Goal: Check status: Check status

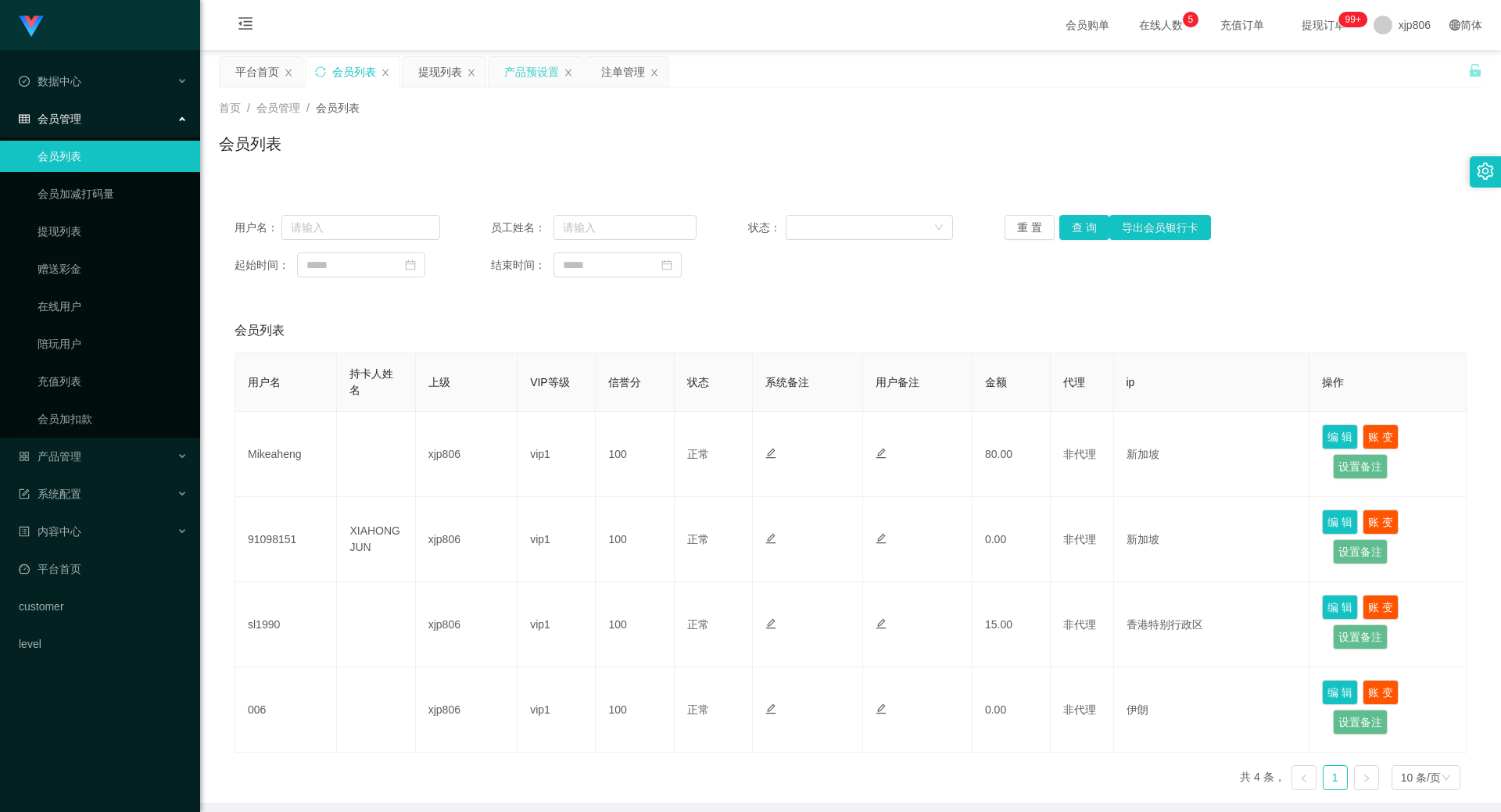
click at [523, 65] on div "产品预设置" at bounding box center [532, 72] width 54 height 30
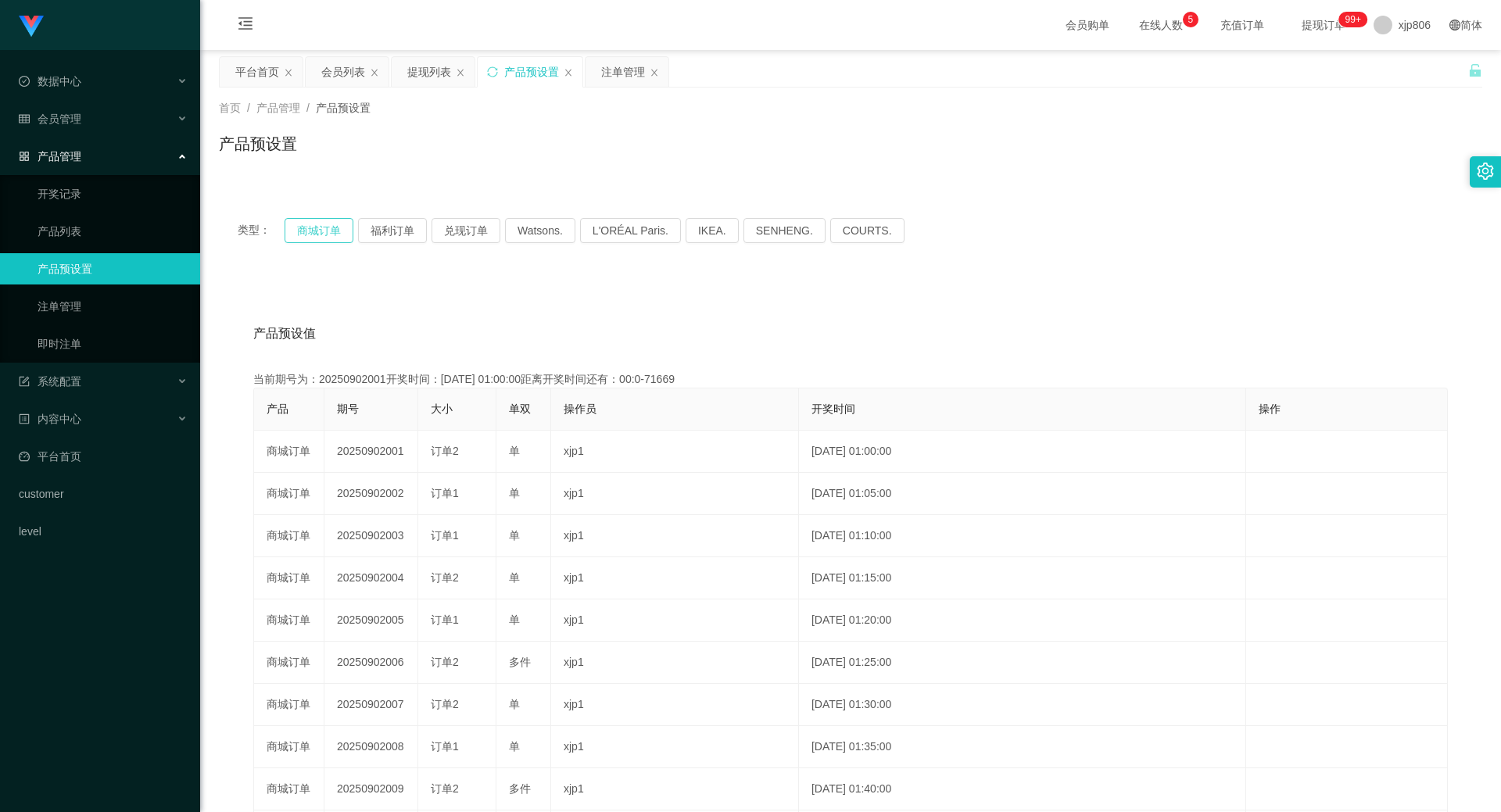
click at [329, 219] on button "商城订单" at bounding box center [319, 230] width 69 height 25
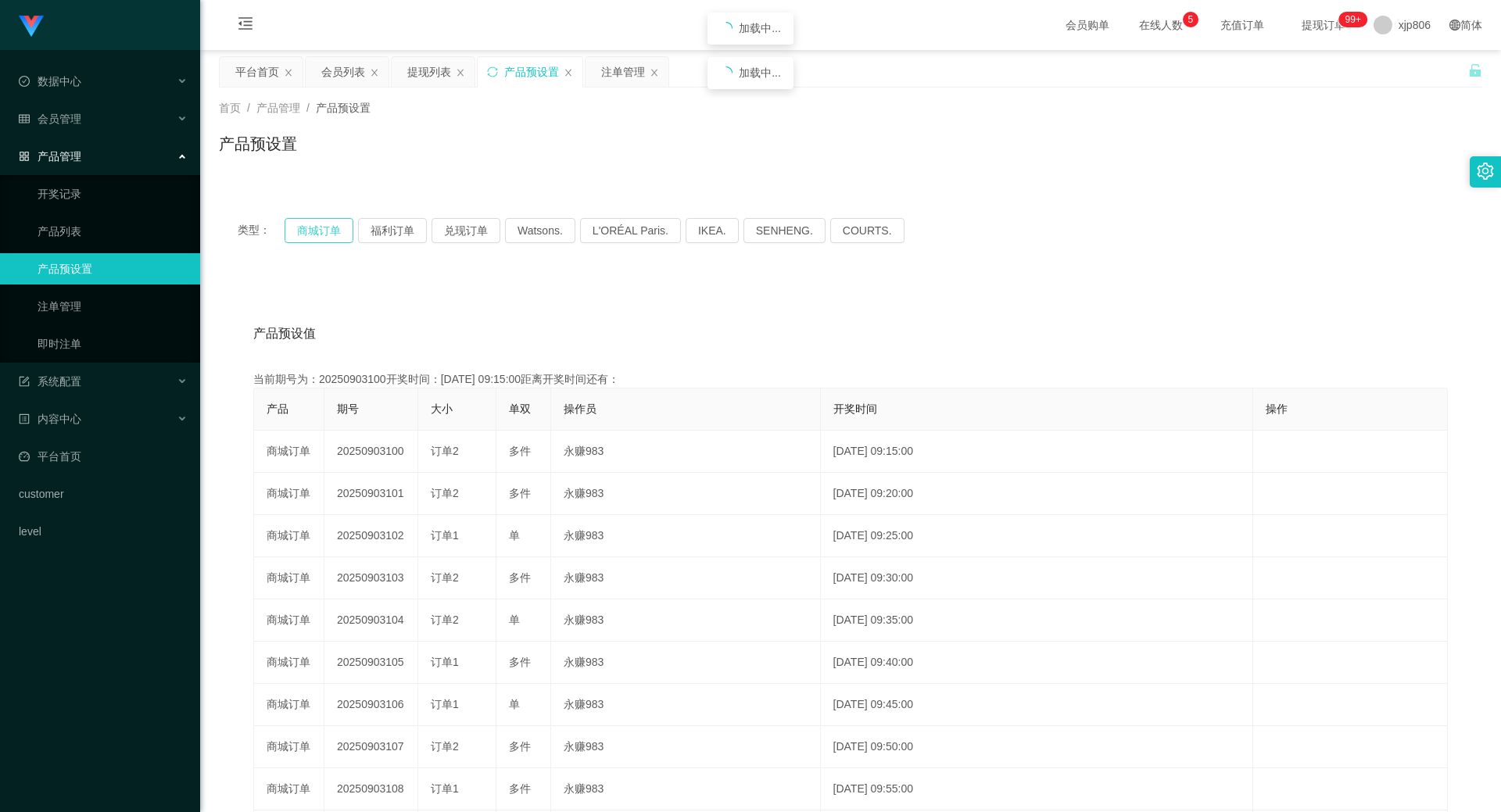
click at [329, 219] on button "商城订单" at bounding box center [319, 230] width 69 height 25
click at [337, 228] on button "商城订单" at bounding box center [319, 230] width 69 height 25
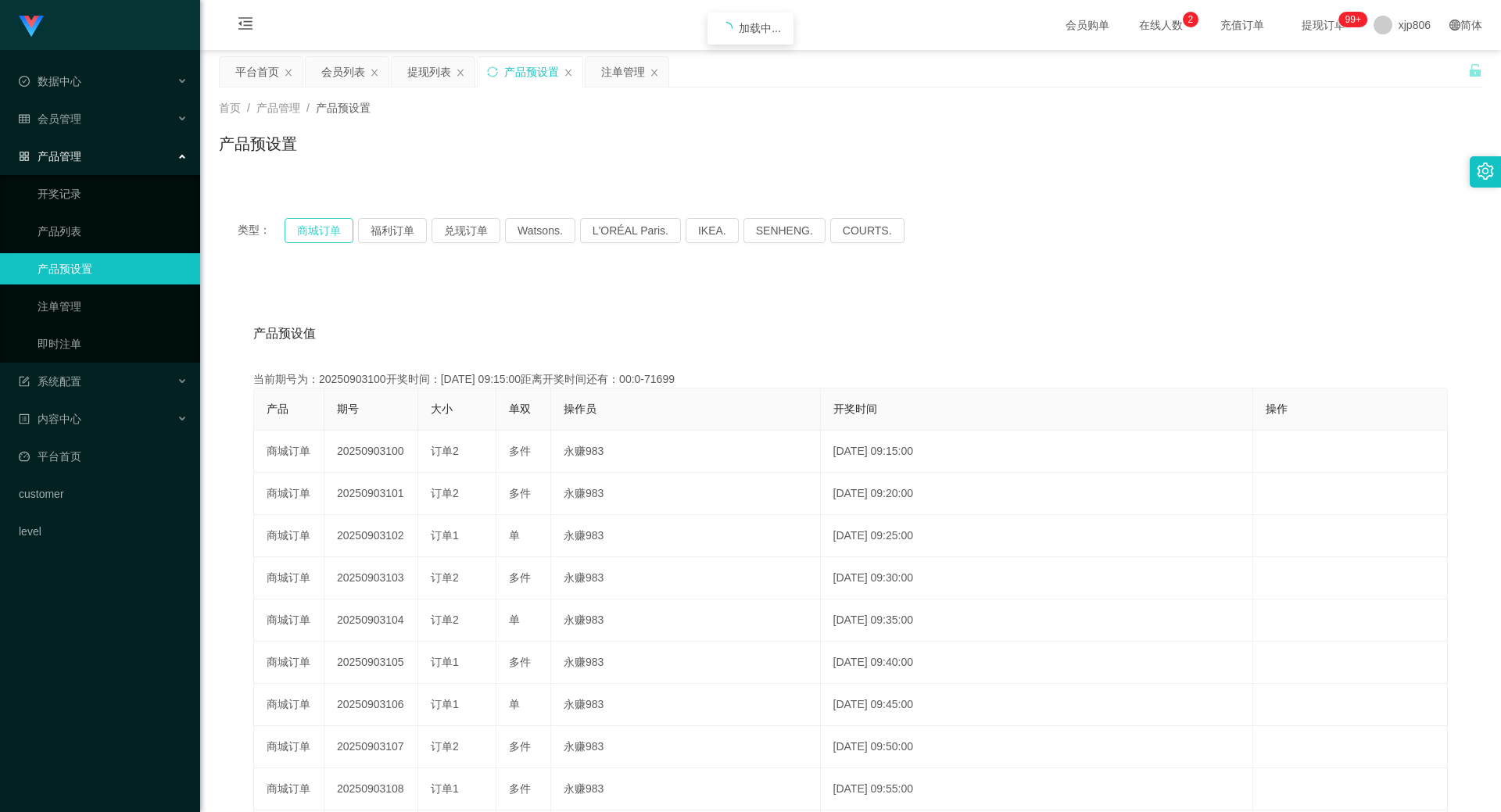
click at [337, 228] on button "商城订单" at bounding box center [319, 230] width 69 height 25
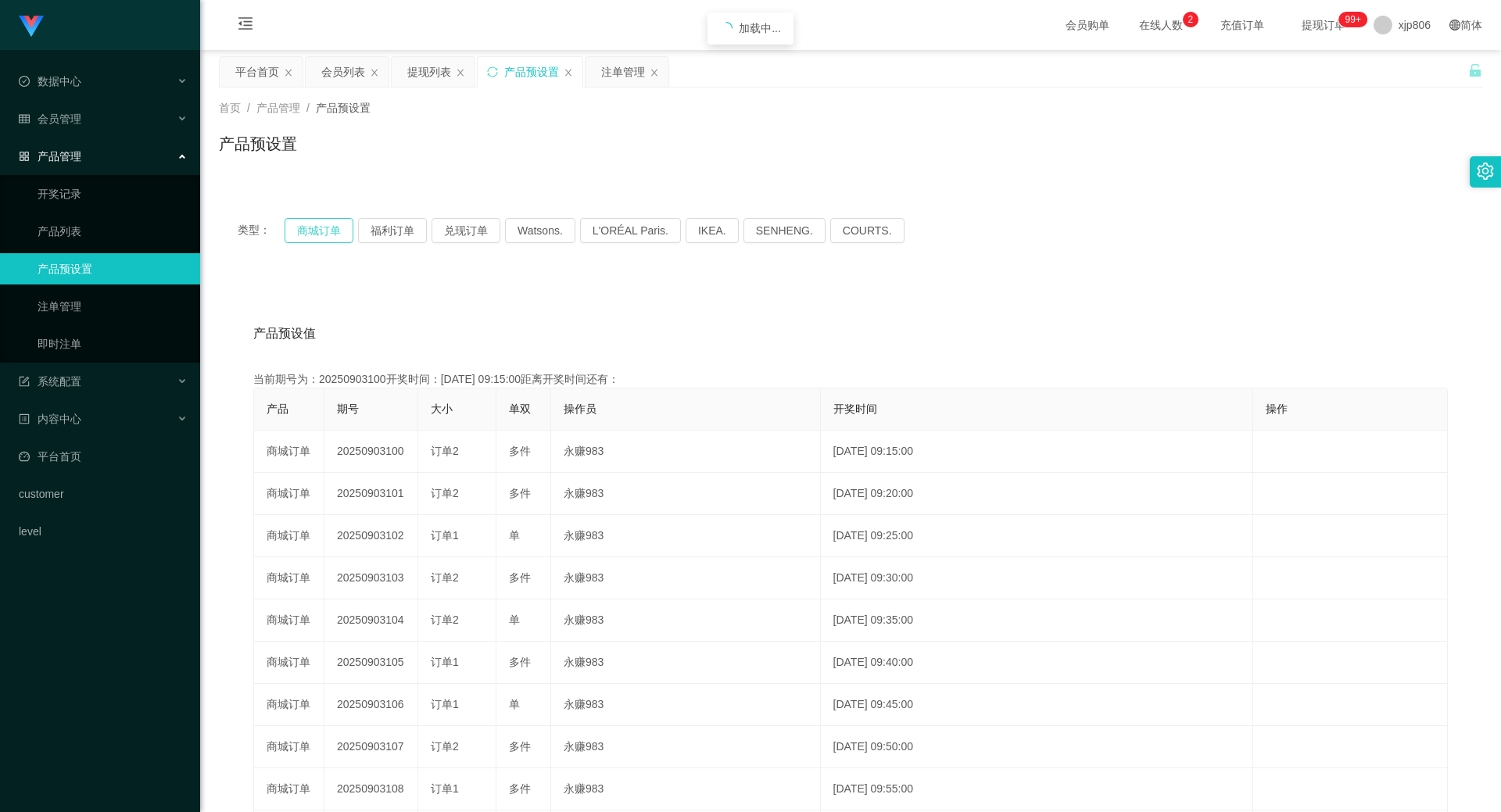
click at [337, 228] on button "商城订单" at bounding box center [319, 230] width 69 height 25
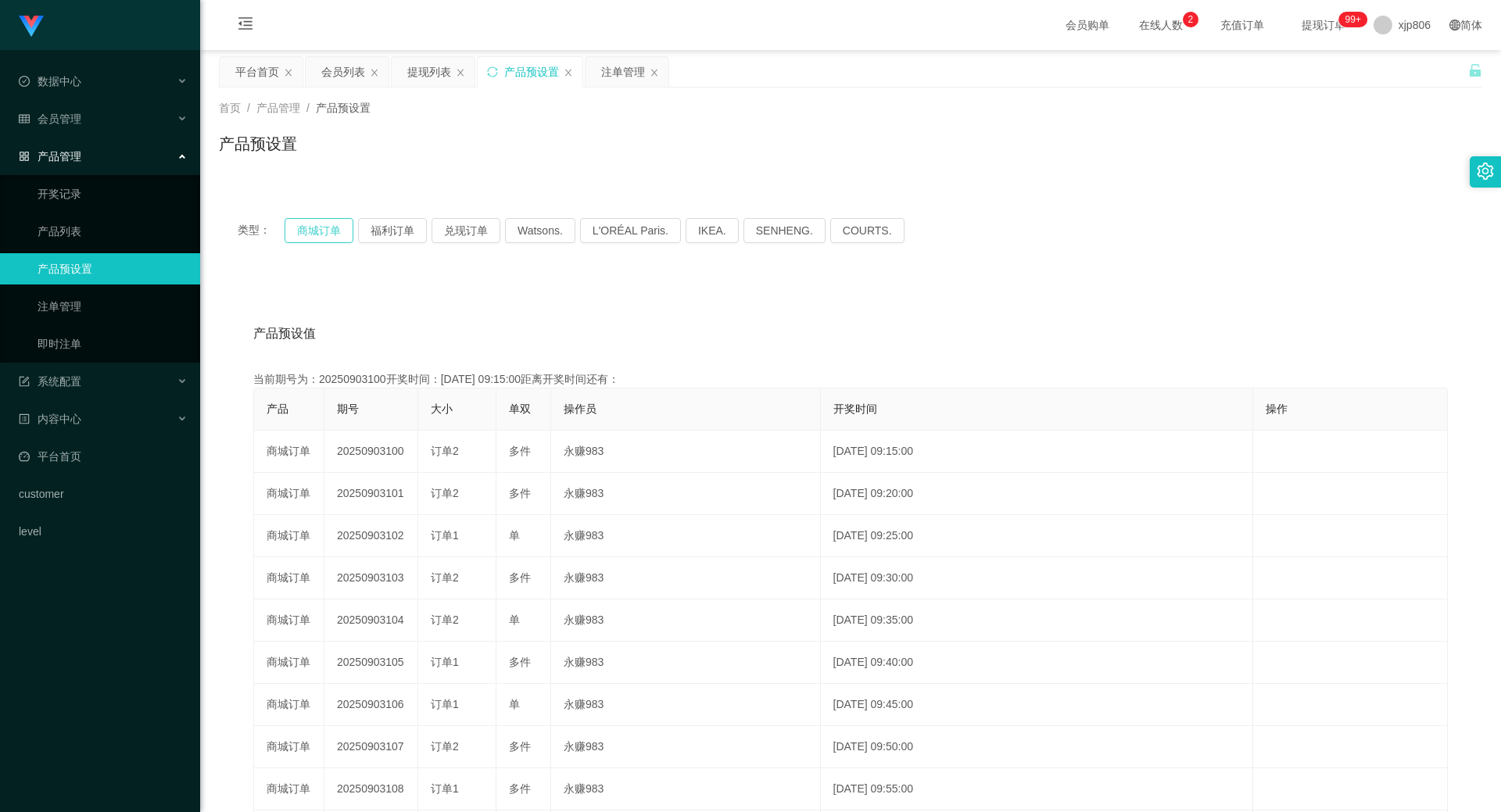
click at [337, 228] on button "商城订单" at bounding box center [319, 230] width 69 height 25
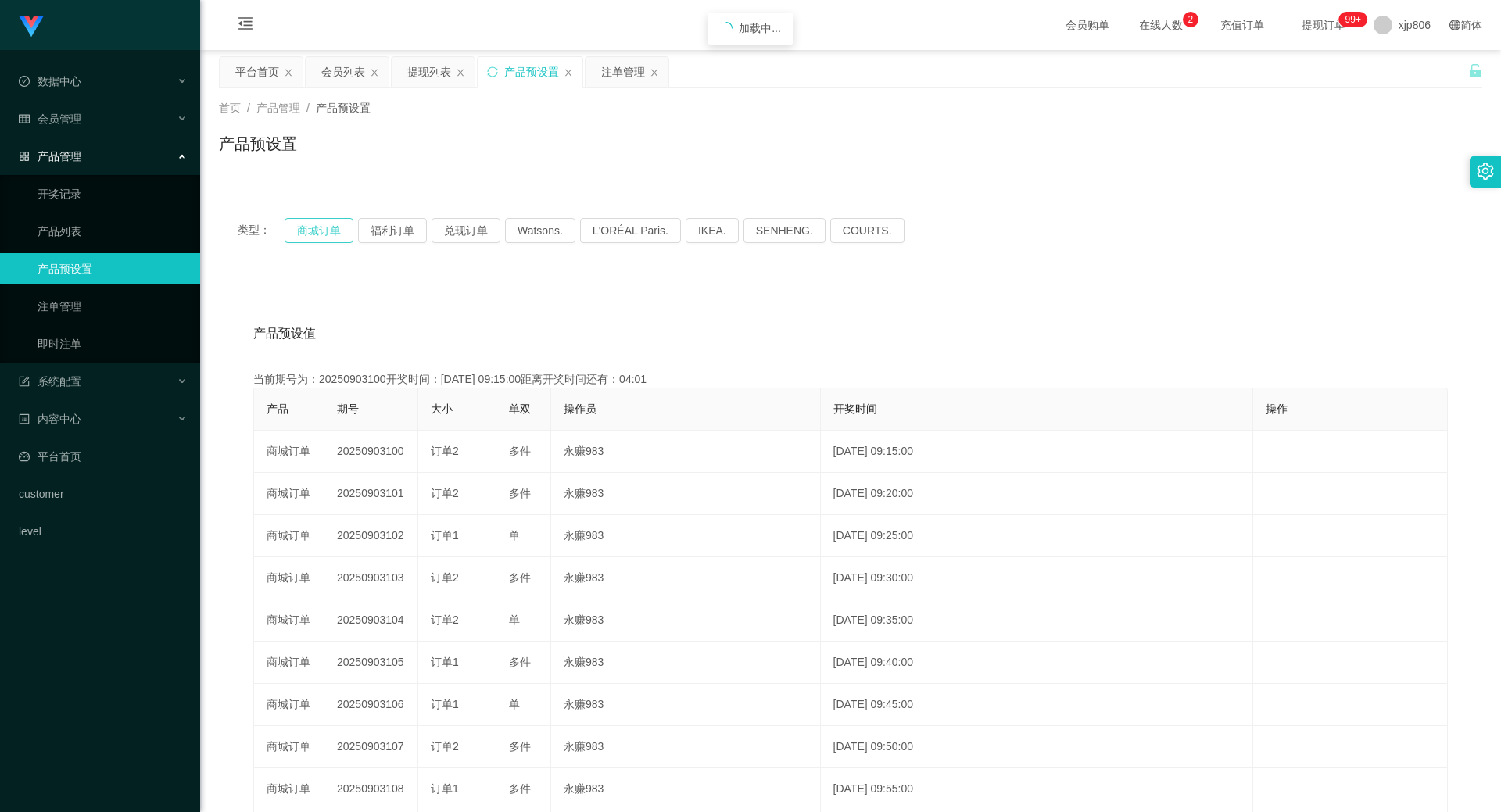
click at [337, 228] on button "商城订单" at bounding box center [319, 230] width 69 height 25
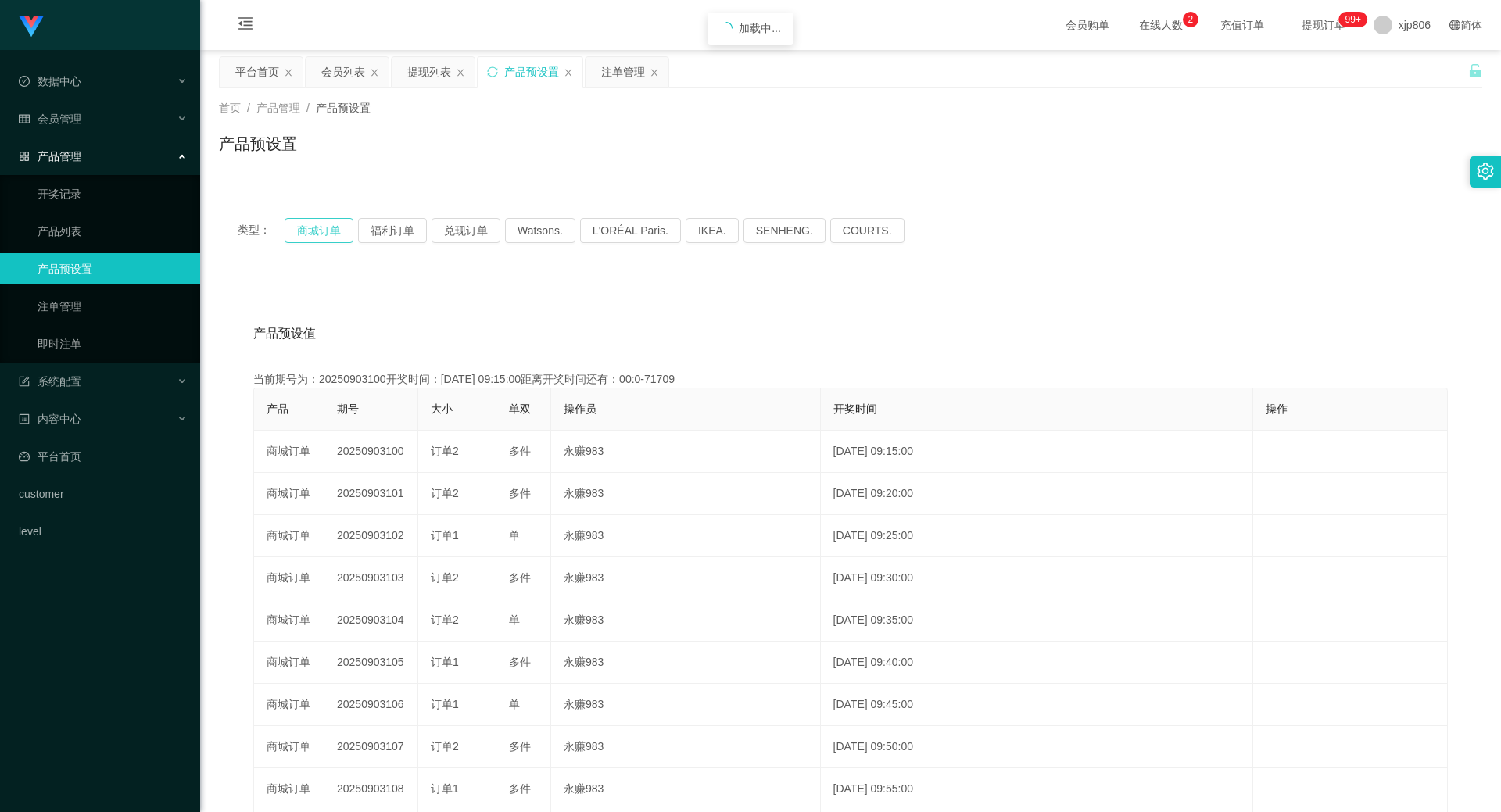
click at [337, 228] on button "商城订单" at bounding box center [319, 230] width 69 height 25
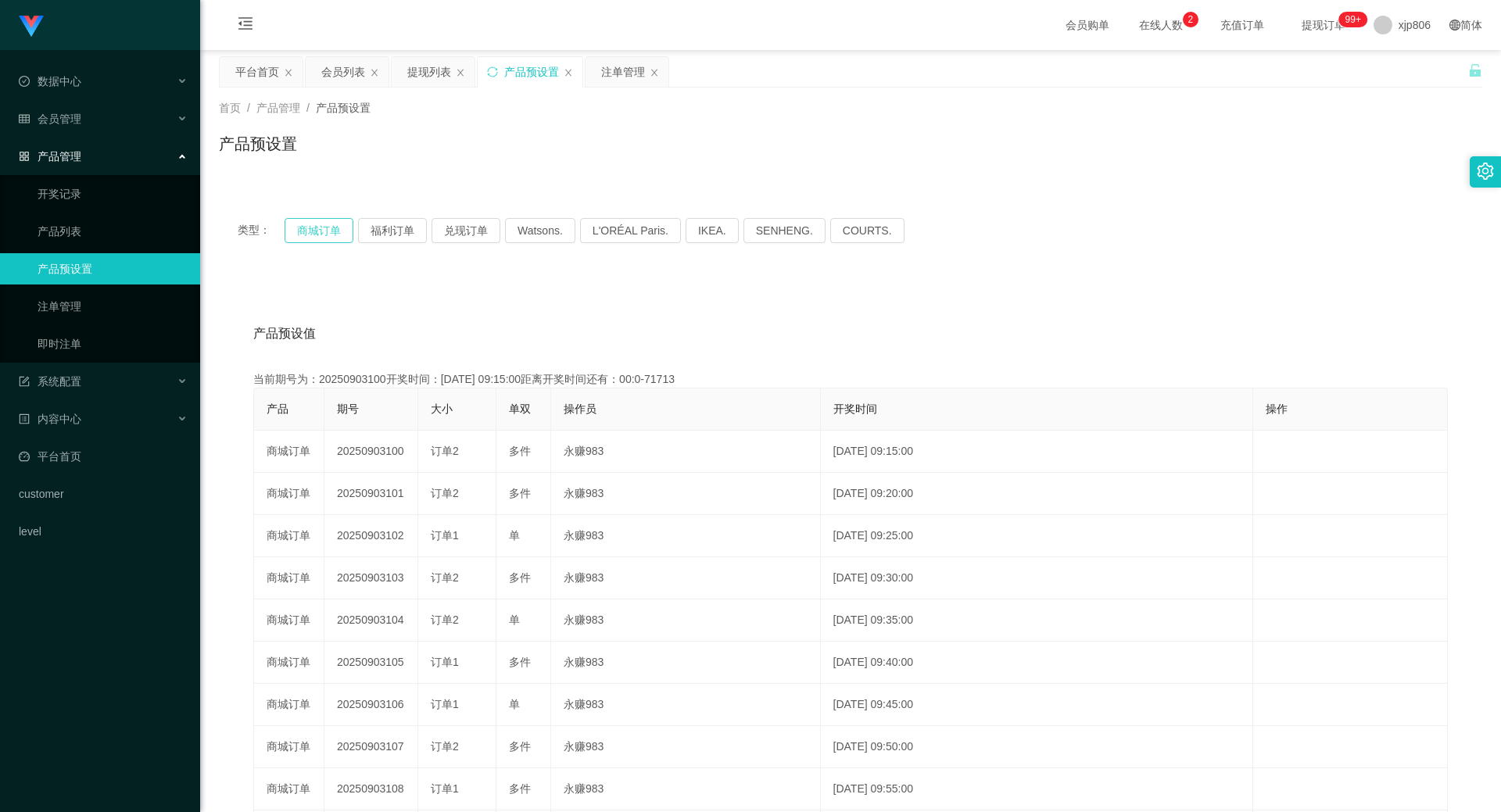
click at [337, 228] on button "商城订单" at bounding box center [319, 230] width 69 height 25
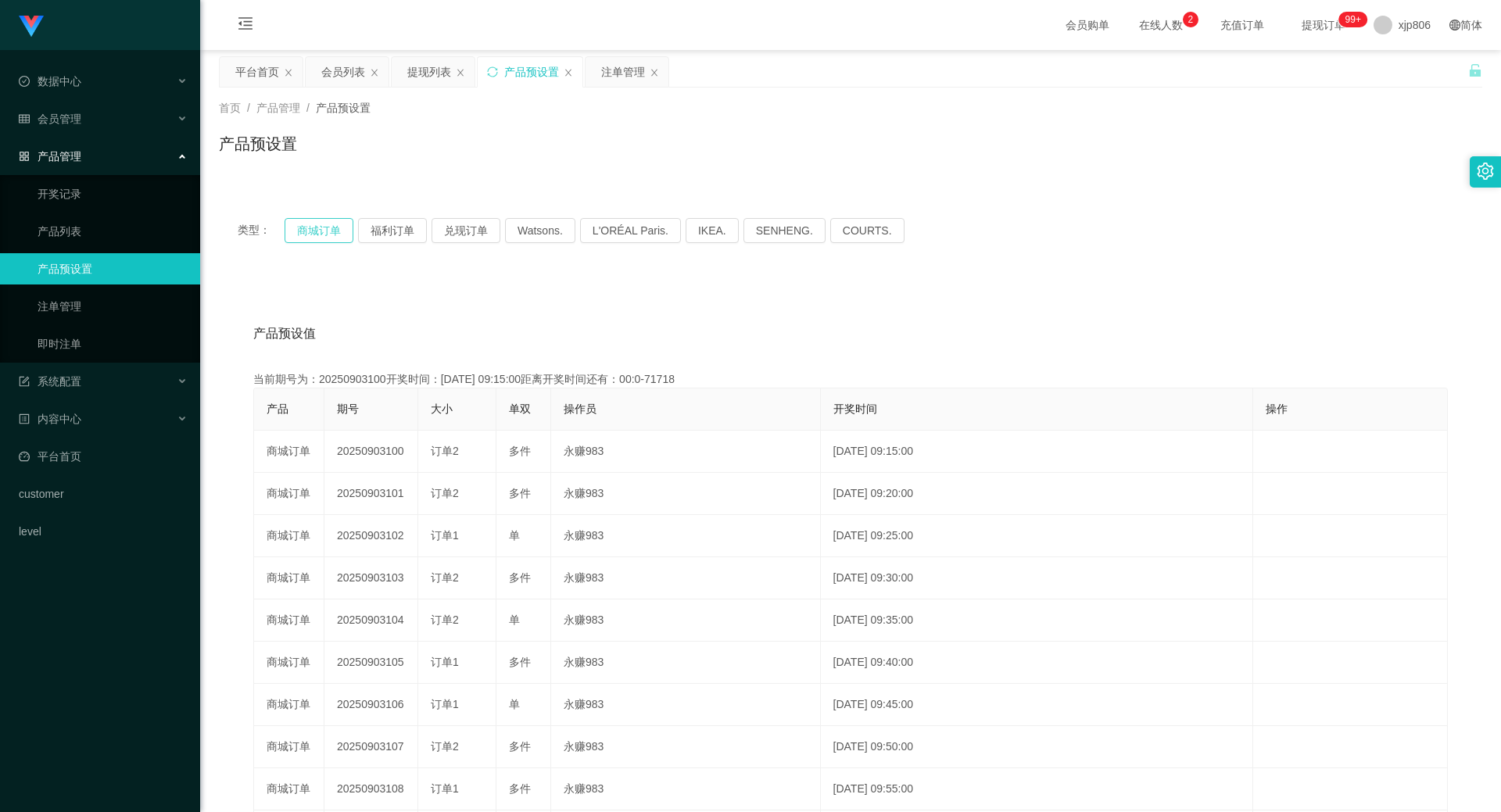
click at [337, 228] on button "商城订单" at bounding box center [319, 230] width 69 height 25
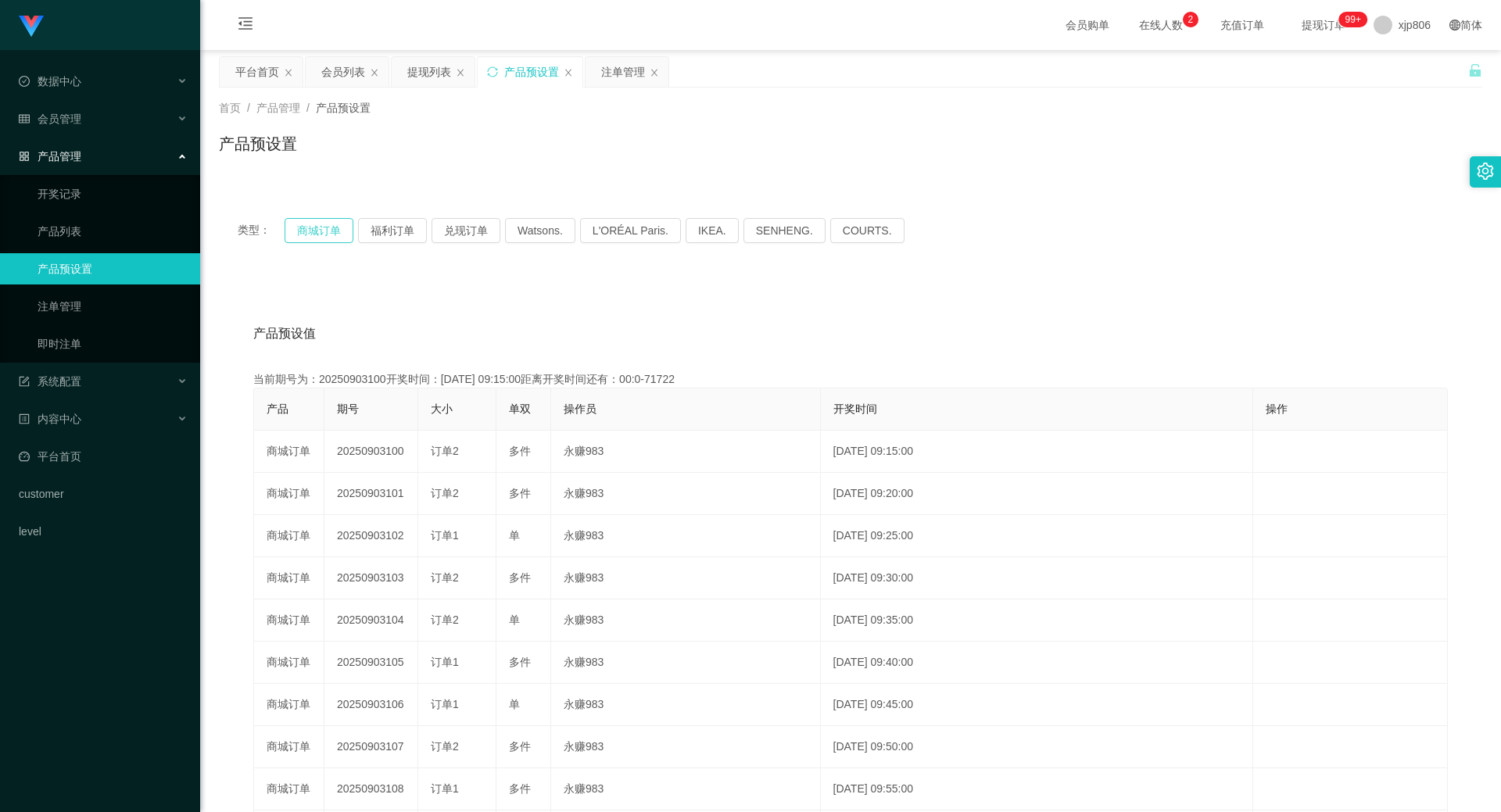
click at [337, 228] on button "商城订单" at bounding box center [319, 230] width 69 height 25
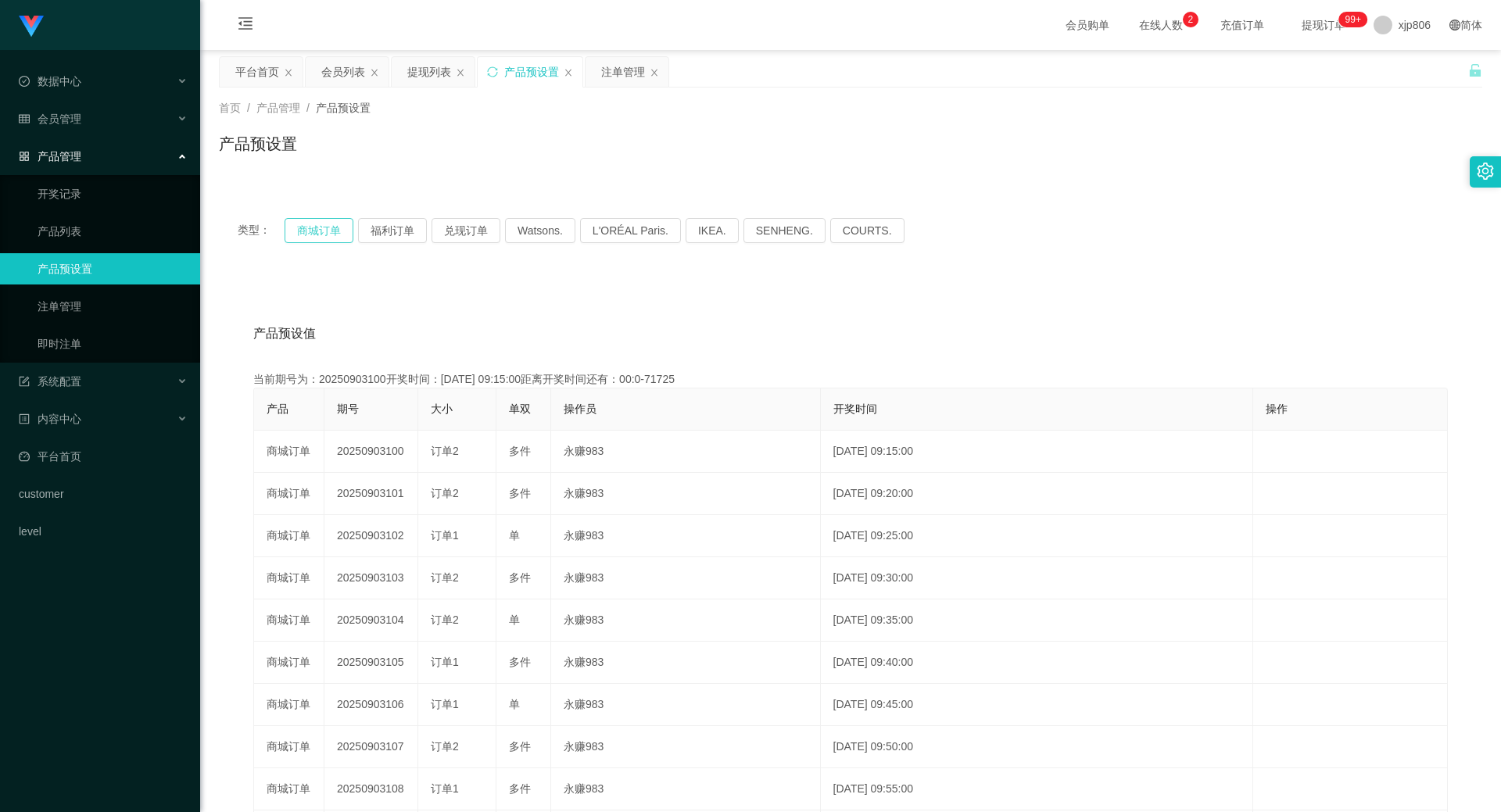
click at [337, 228] on button "商城订单" at bounding box center [319, 230] width 69 height 25
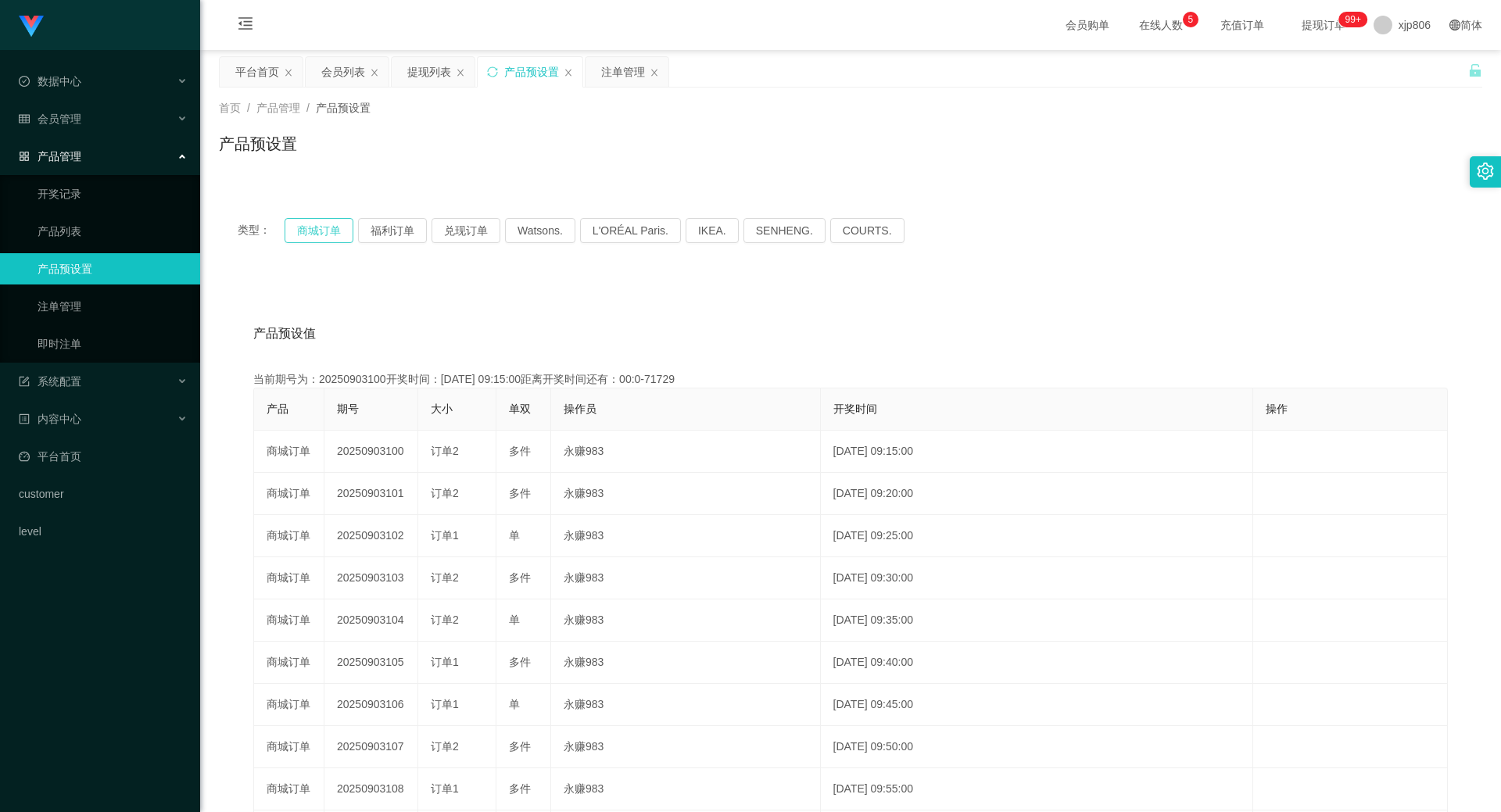
click at [337, 228] on button "商城订单" at bounding box center [319, 230] width 69 height 25
click at [633, 62] on div "注单管理" at bounding box center [623, 72] width 44 height 30
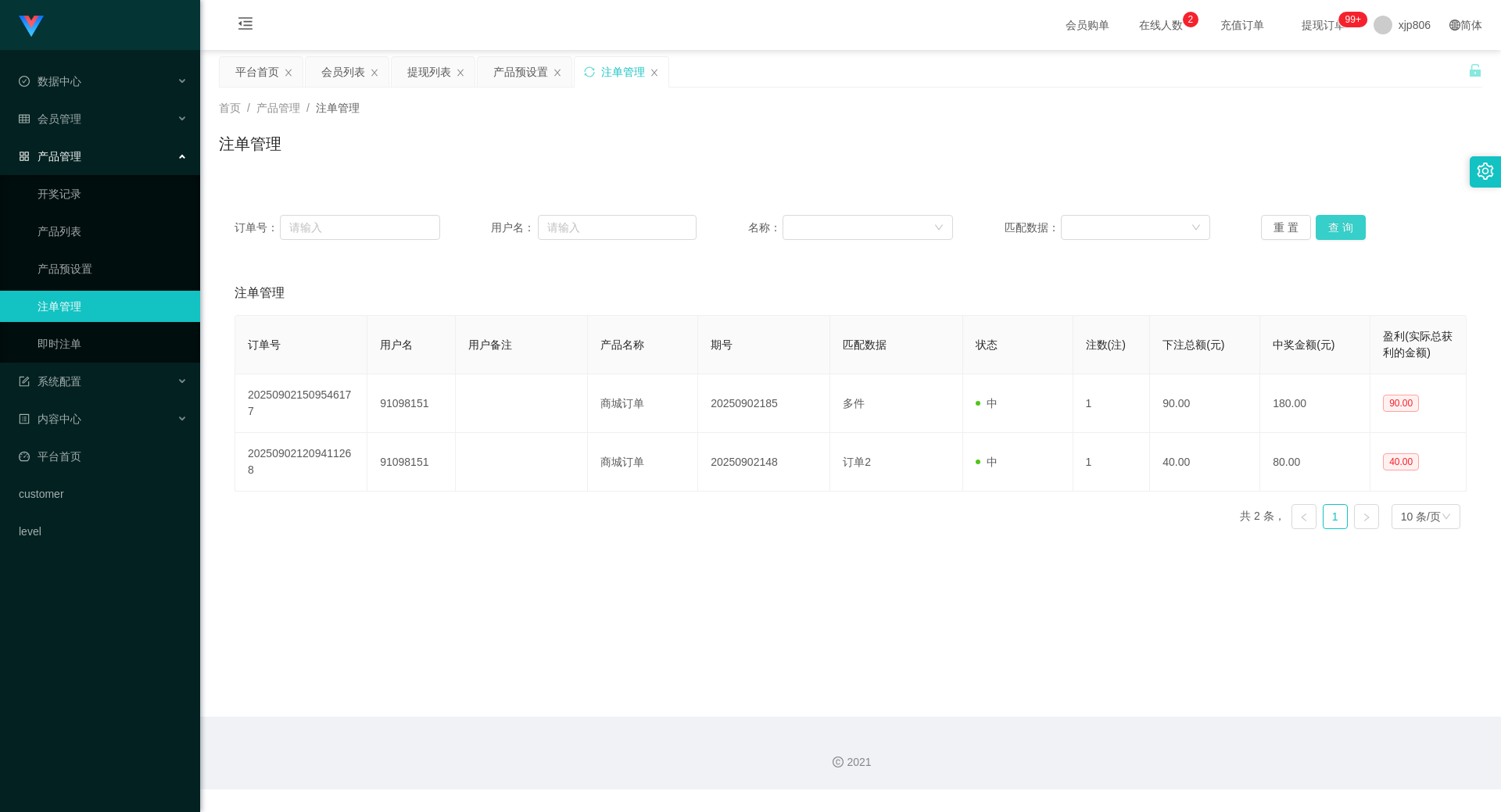
click at [773, 229] on button "查 询" at bounding box center [1341, 227] width 50 height 25
click at [773, 226] on div "重 置 查 询" at bounding box center [1364, 227] width 206 height 25
click at [773, 224] on button "查 询" at bounding box center [1341, 227] width 50 height 25
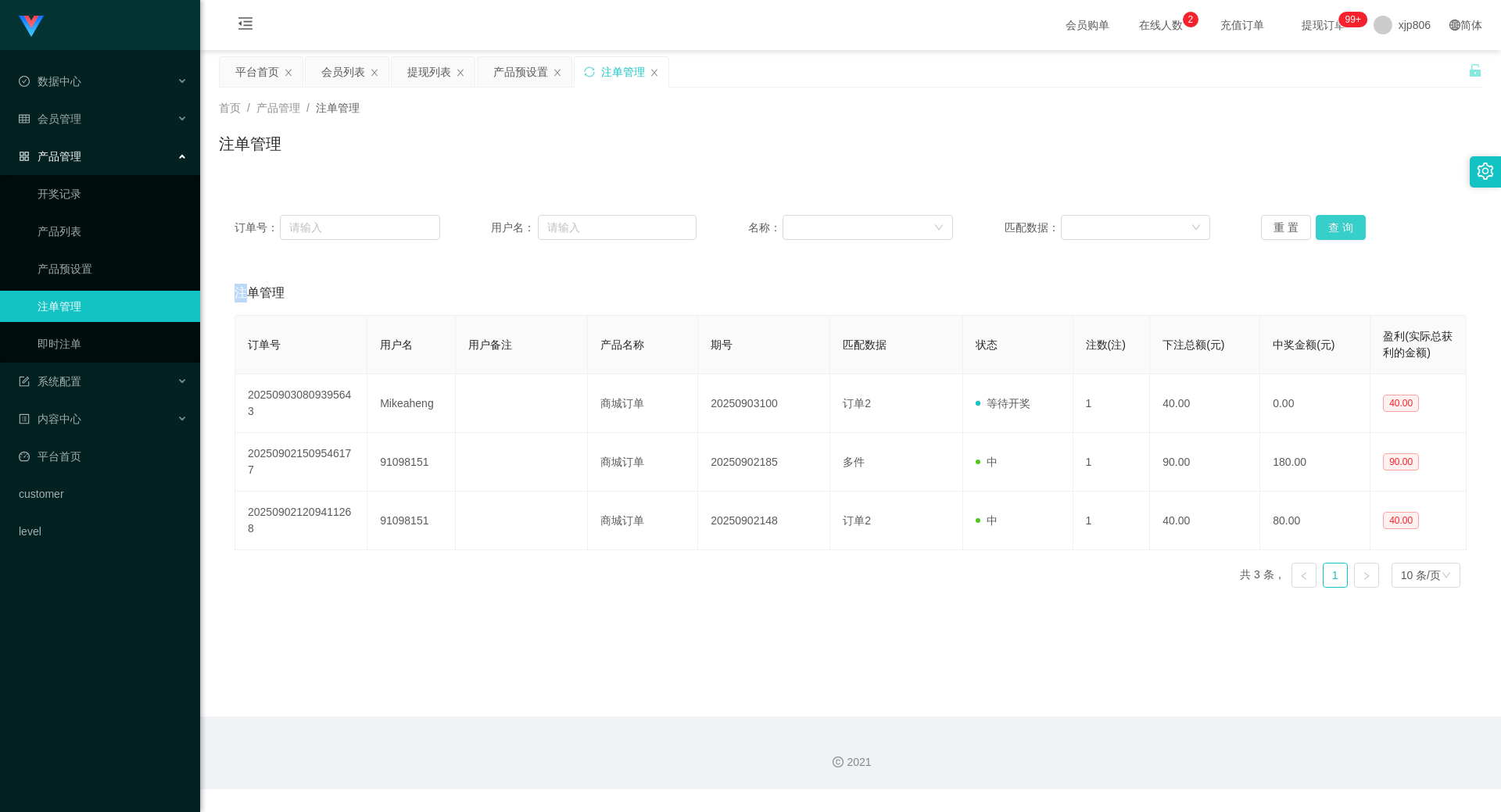
click at [773, 224] on div "重 置 查 询" at bounding box center [1364, 227] width 206 height 25
click at [773, 224] on button "查 询" at bounding box center [1341, 227] width 50 height 25
click at [773, 224] on button "查 询" at bounding box center [1350, 227] width 67 height 25
click at [773, 224] on button "查 询" at bounding box center [1341, 227] width 50 height 25
click at [773, 224] on div "重 置 查 询" at bounding box center [1364, 227] width 206 height 25
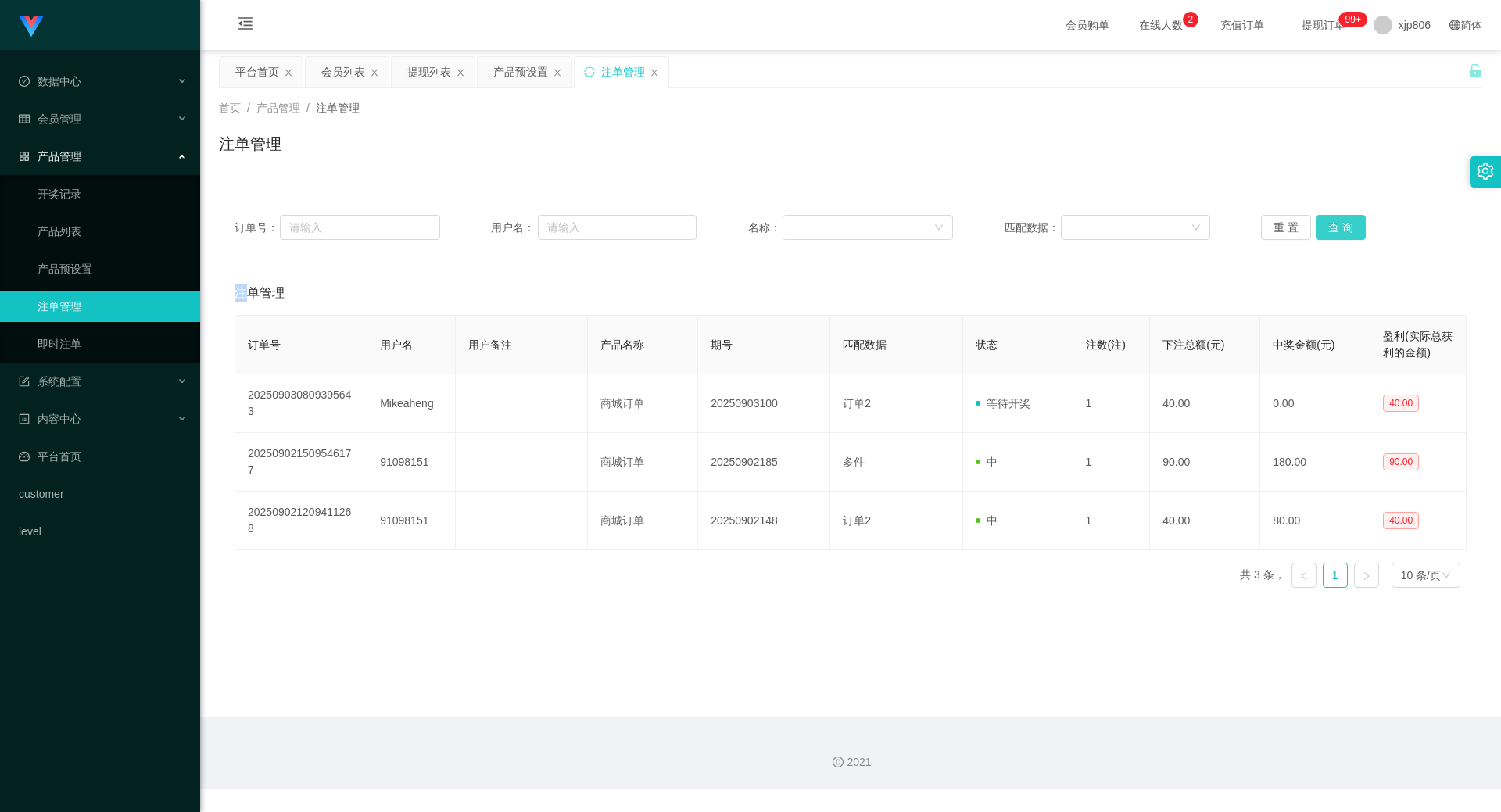
click at [773, 224] on button "查 询" at bounding box center [1341, 227] width 50 height 25
click at [773, 224] on div "重 置 查 询" at bounding box center [1364, 227] width 206 height 25
click at [773, 224] on button "查 询" at bounding box center [1341, 227] width 50 height 25
click at [773, 224] on div "重 置 查 询" at bounding box center [1364, 227] width 206 height 25
click at [773, 224] on button "查 询" at bounding box center [1350, 227] width 67 height 25
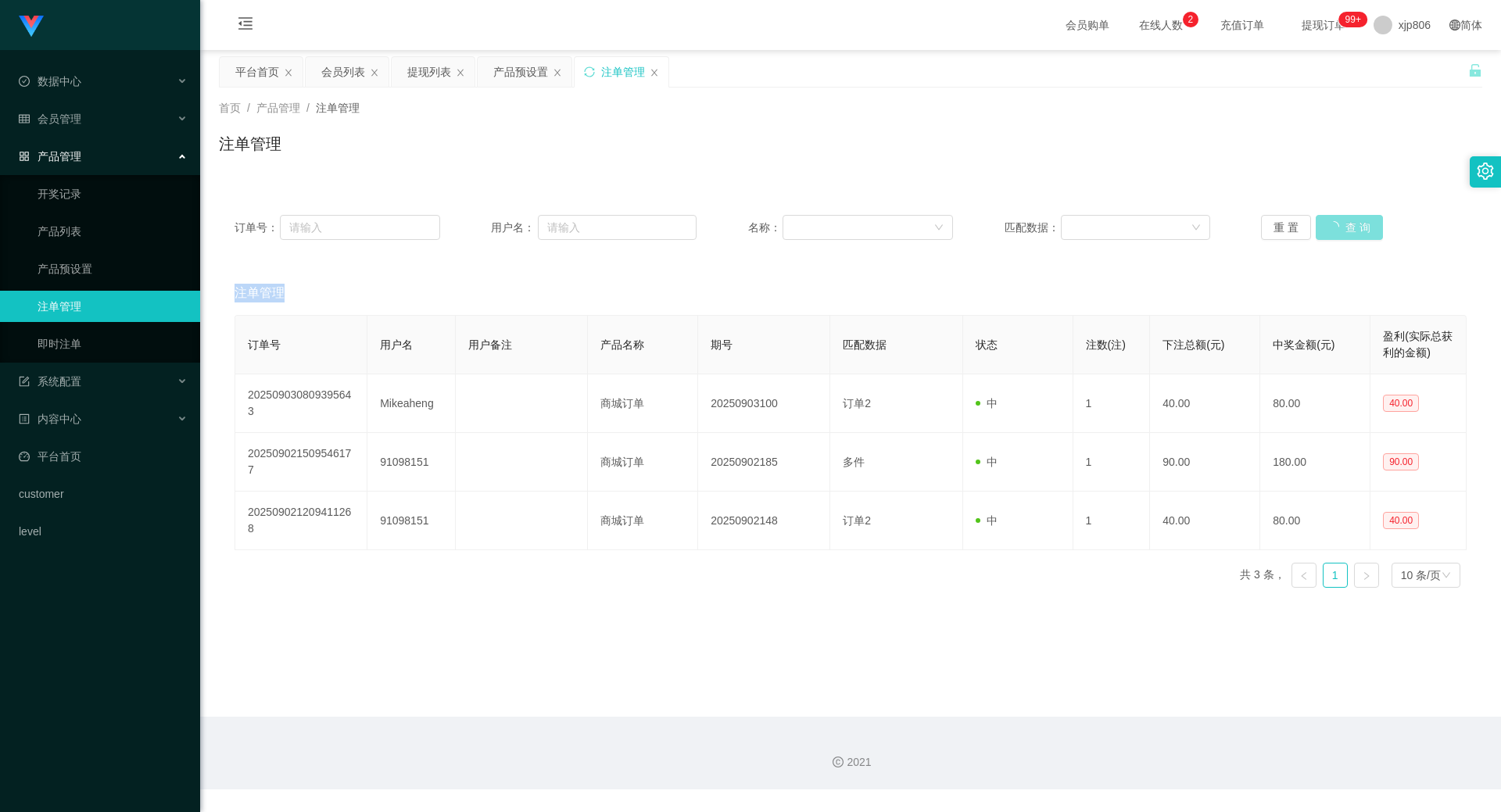
click at [773, 224] on button "查 询" at bounding box center [1350, 227] width 67 height 25
click at [428, 72] on div "提现列表" at bounding box center [429, 72] width 44 height 30
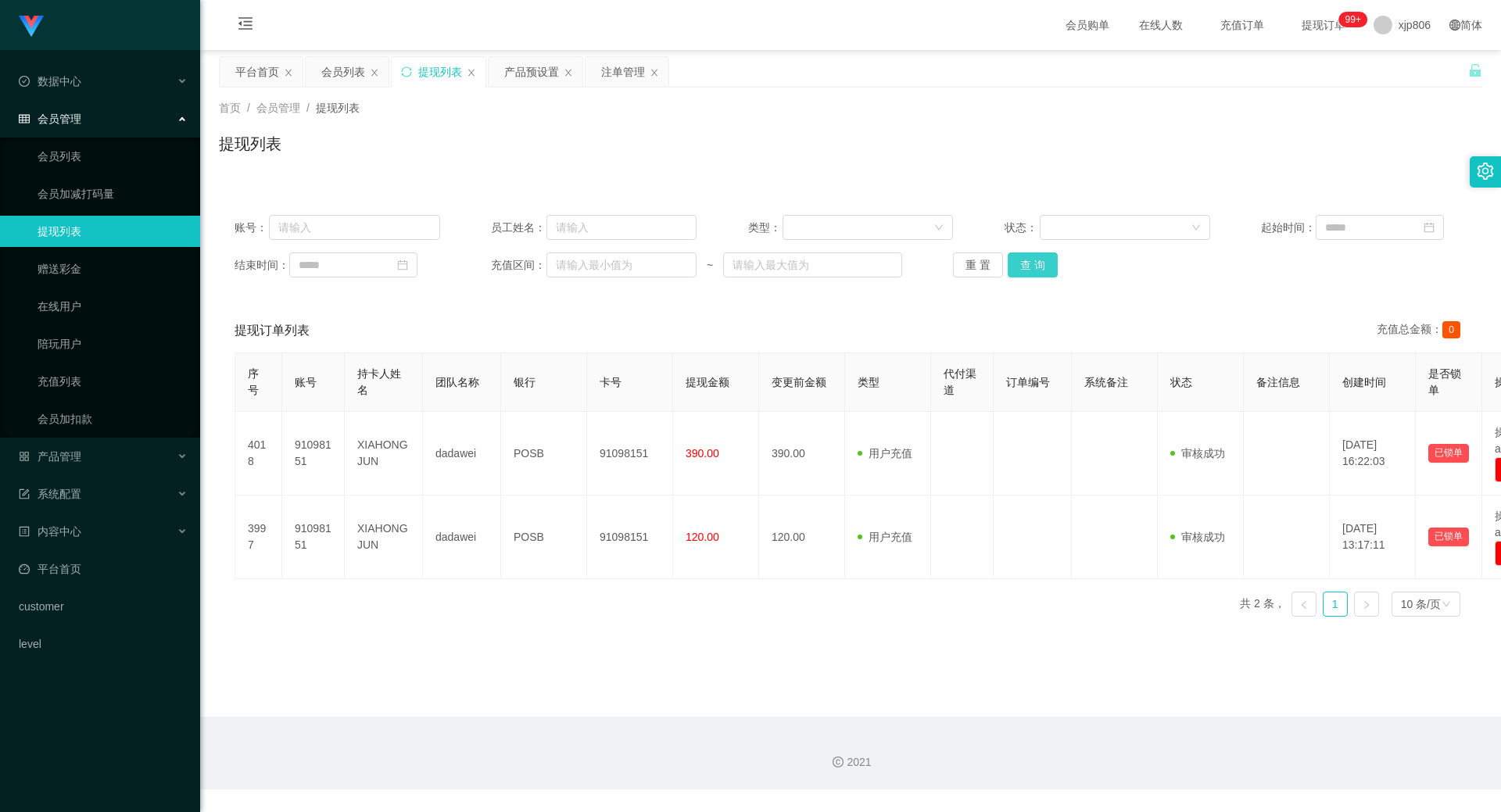
click at [773, 253] on button "查 询" at bounding box center [1032, 265] width 50 height 25
click at [773, 253] on div "重 置 查 询" at bounding box center [1056, 265] width 206 height 25
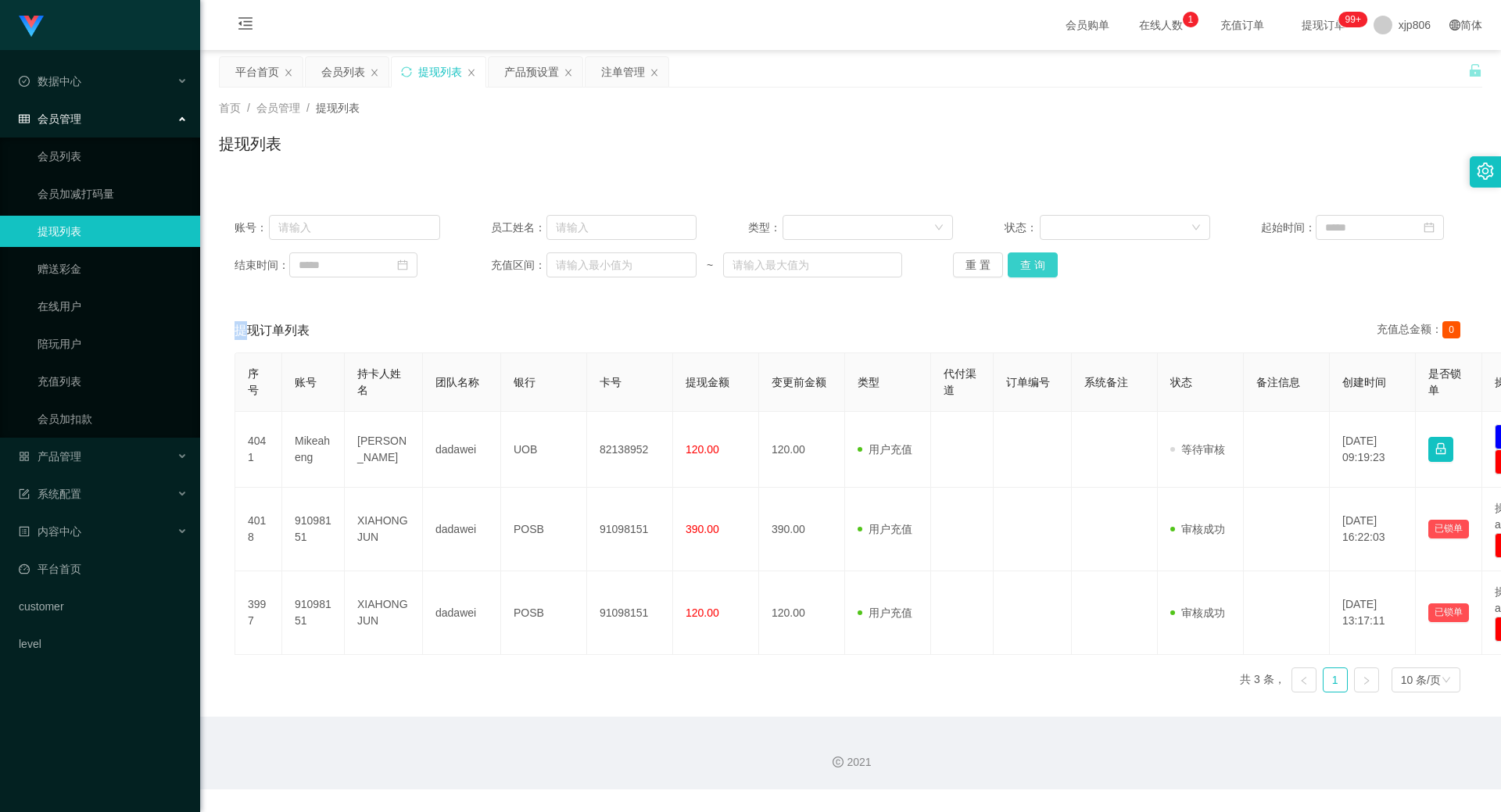
click at [773, 262] on button "查 询" at bounding box center [1032, 265] width 50 height 25
click at [773, 262] on div "重 置 查 询" at bounding box center [1056, 265] width 206 height 25
click at [773, 262] on button "查 询" at bounding box center [1041, 265] width 67 height 25
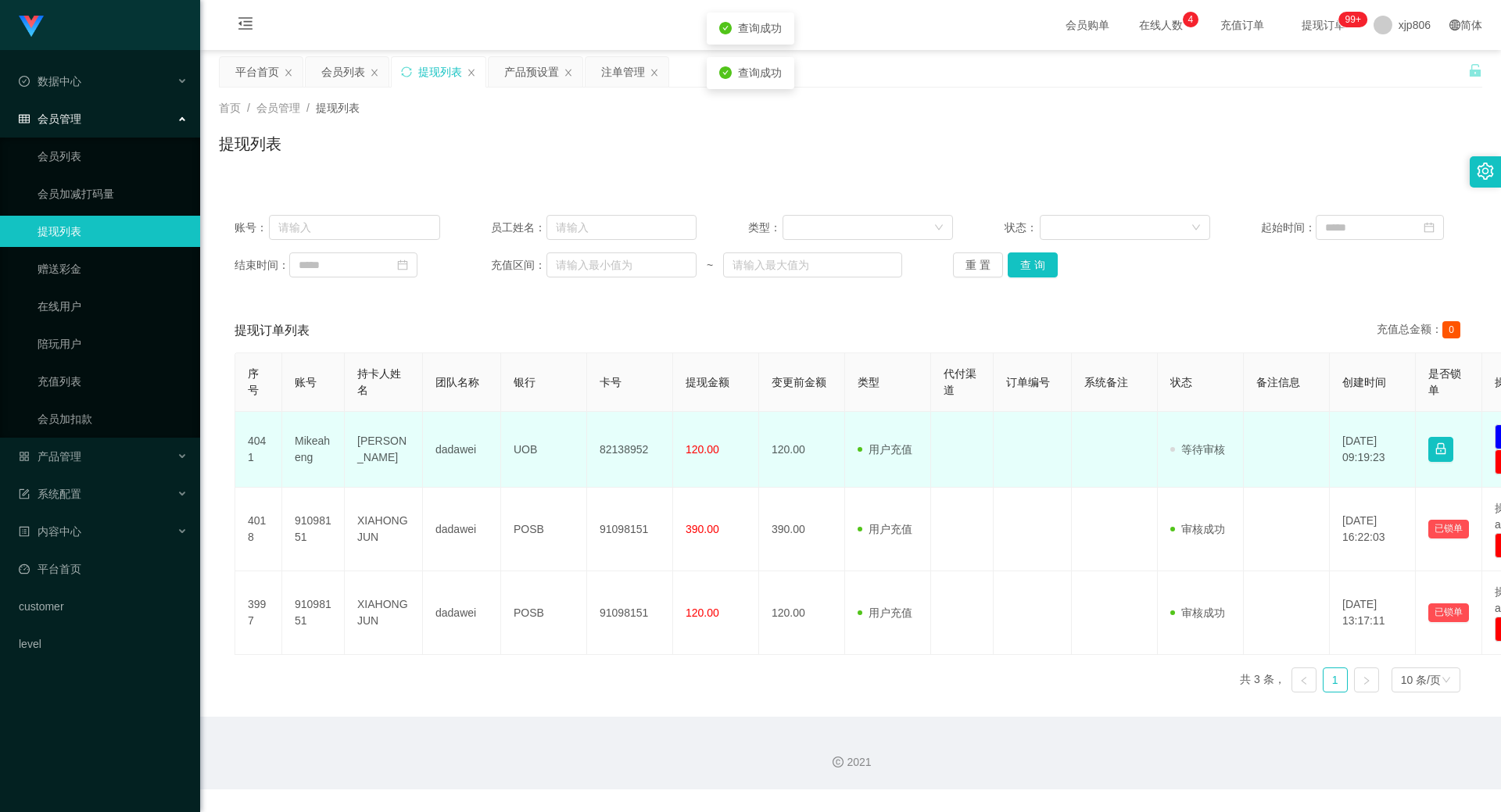
click at [323, 447] on td "Mikeaheng" at bounding box center [314, 450] width 63 height 76
copy td "Mikeaheng"
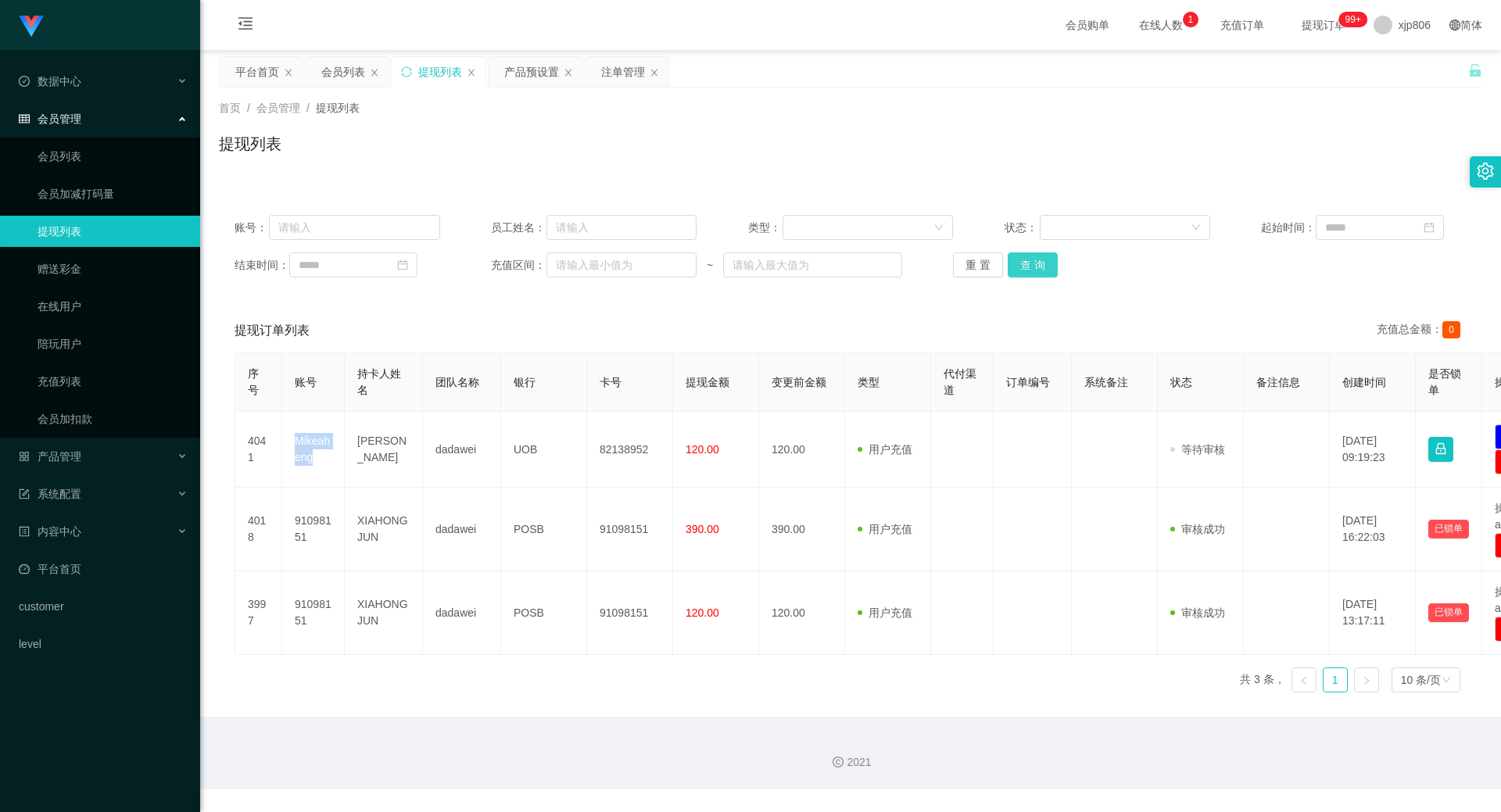
click at [773, 258] on button "查 询" at bounding box center [1032, 265] width 50 height 25
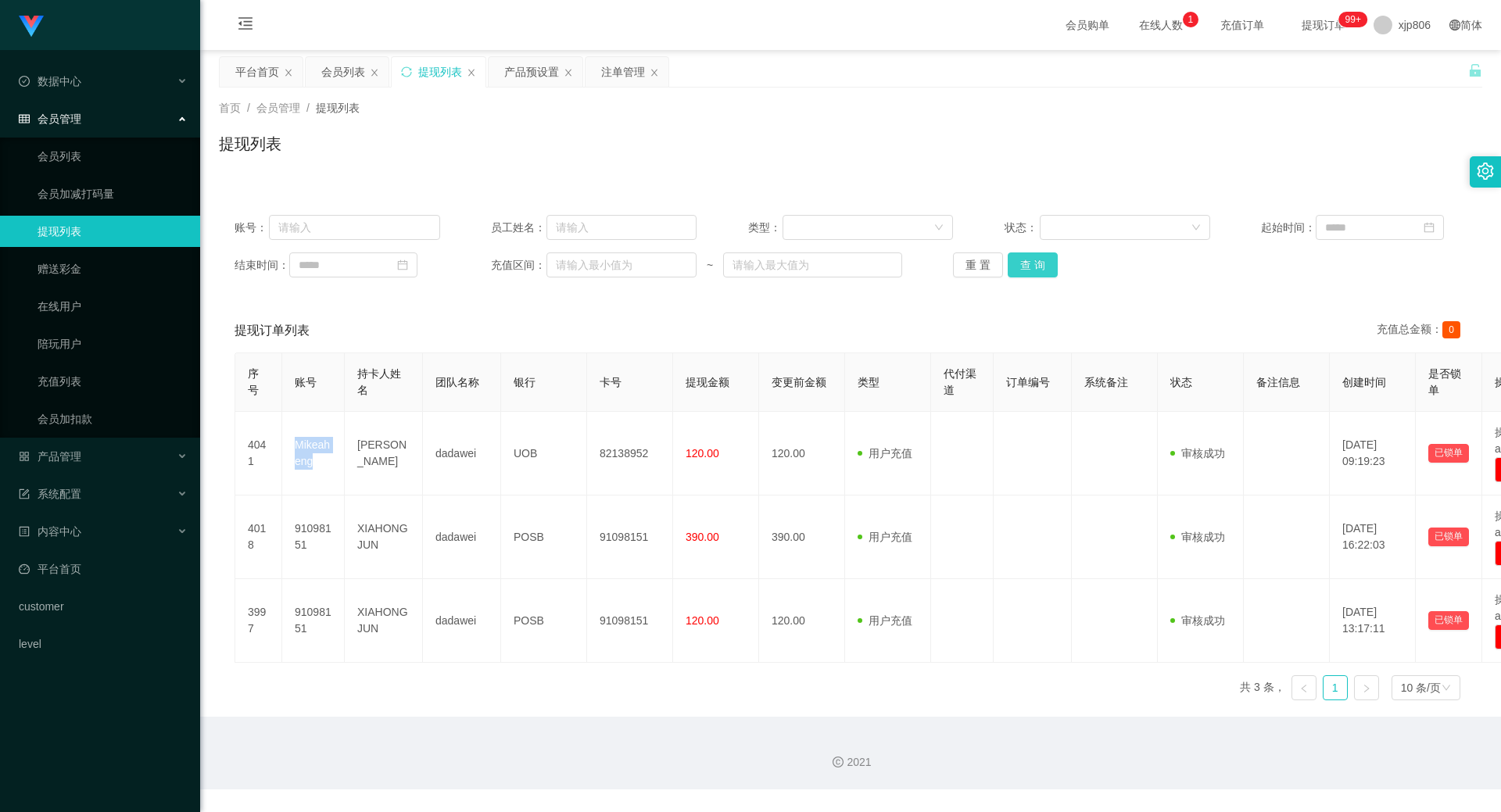
click at [773, 264] on button "查 询" at bounding box center [1032, 265] width 50 height 25
click at [773, 263] on button "查 询" at bounding box center [1032, 265] width 50 height 25
click at [773, 262] on div "重 置 查 询" at bounding box center [1056, 265] width 206 height 25
click at [773, 262] on div "重 置 查 询" at bounding box center [1056, 265] width 206 height 25
click at [773, 262] on button "查 询" at bounding box center [1041, 265] width 67 height 25
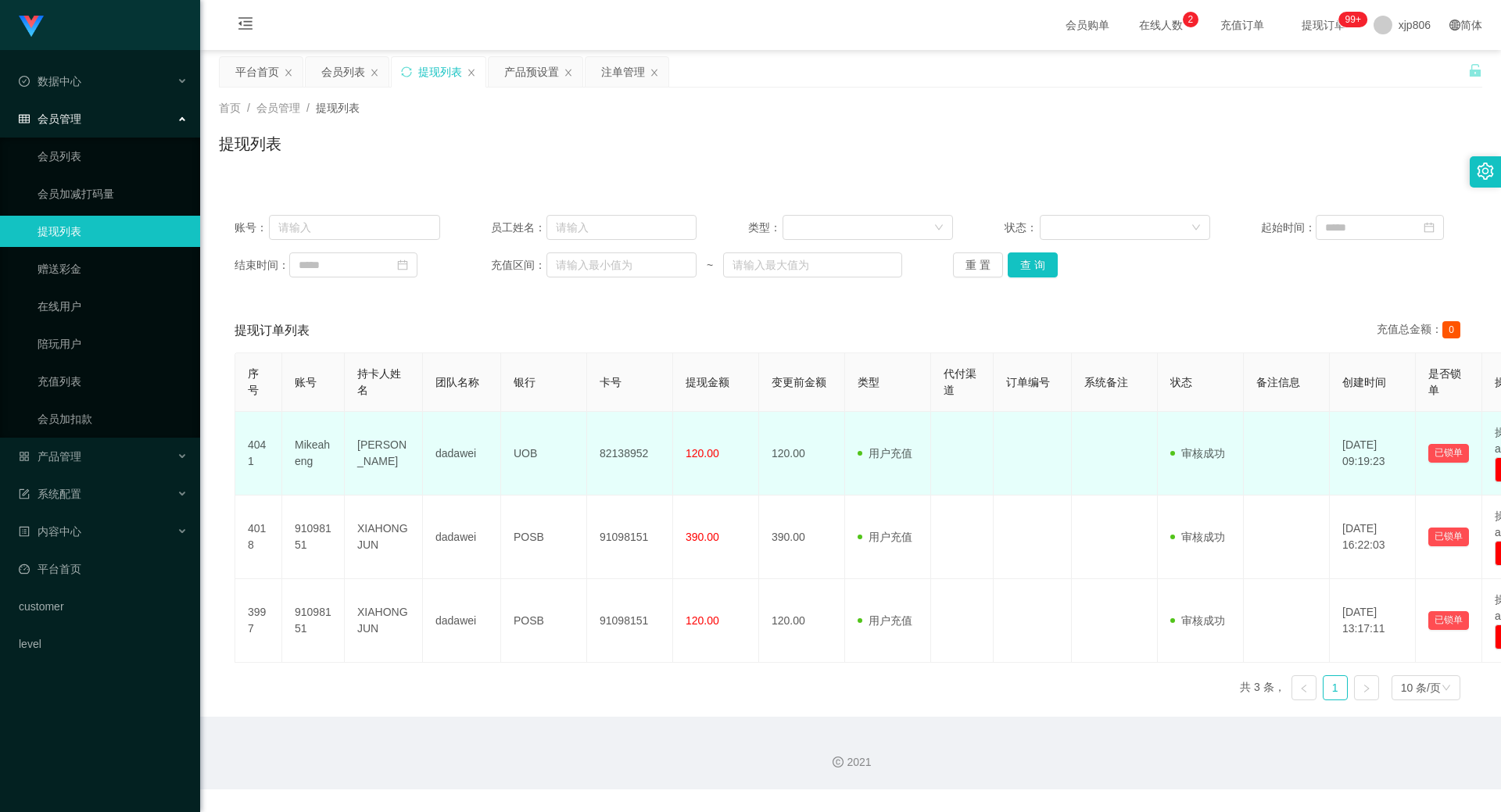
click at [323, 442] on td "Mikeaheng" at bounding box center [314, 454] width 63 height 84
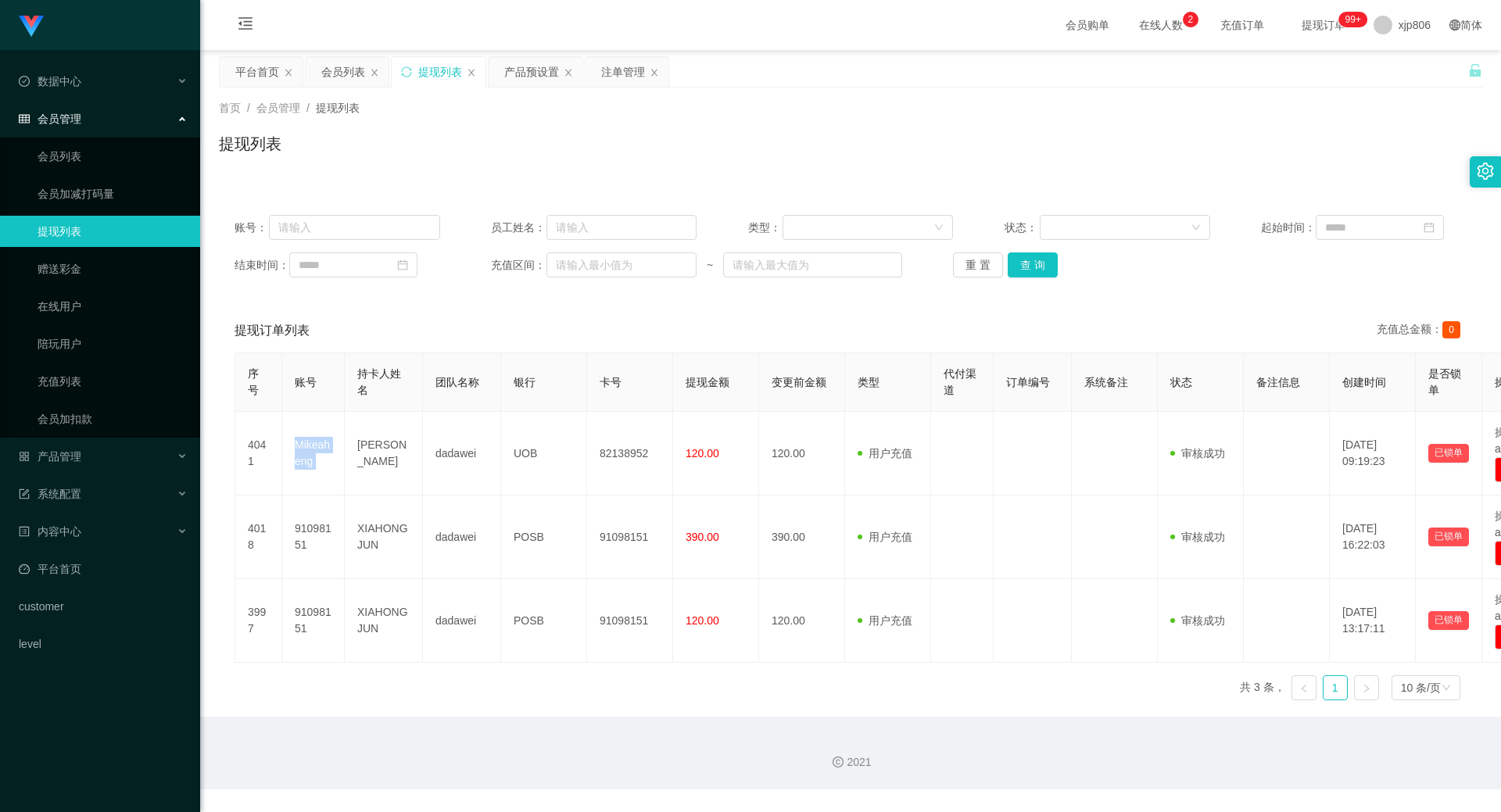
copy td "Mikeaheng"
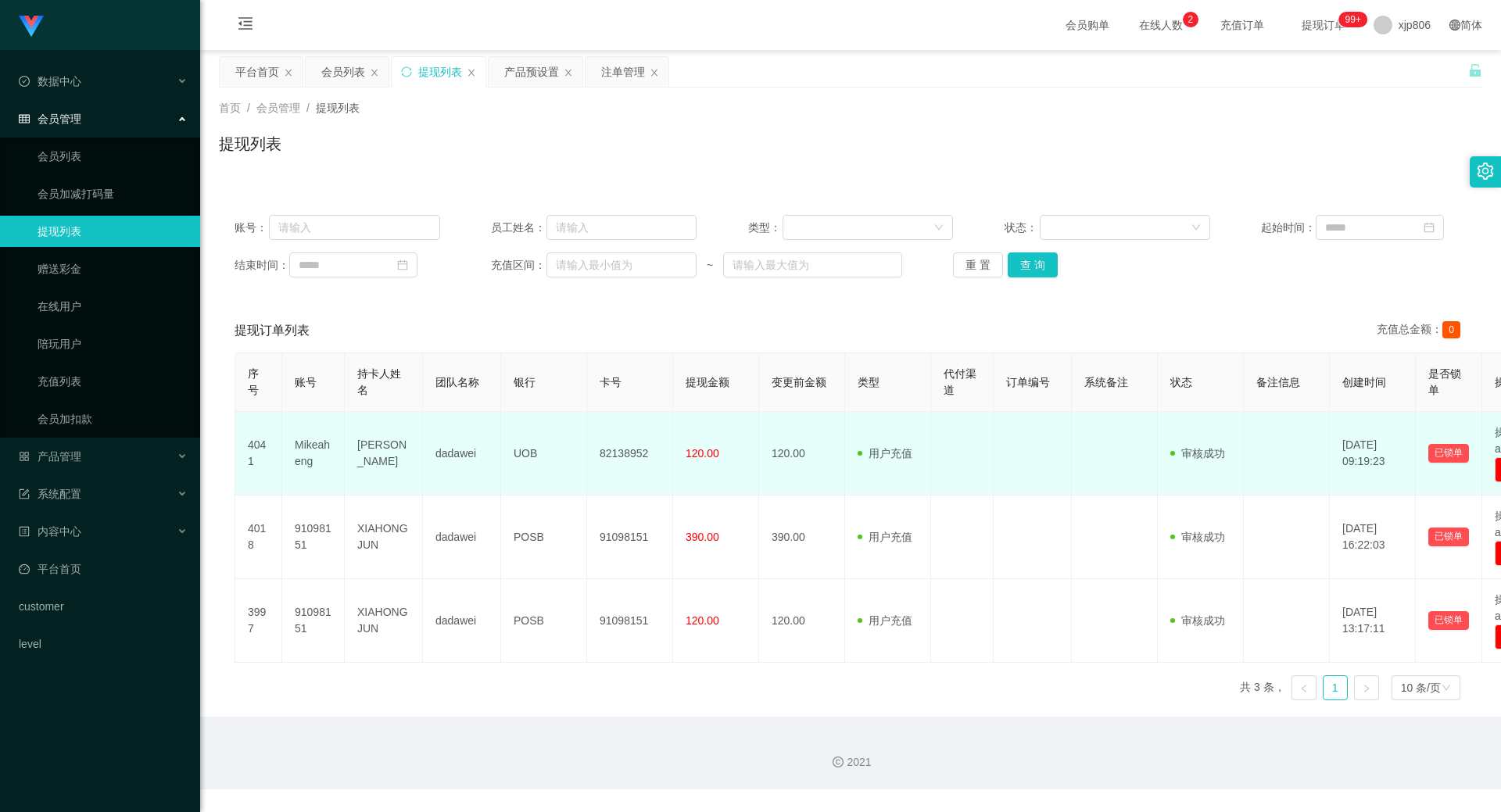
click at [384, 447] on td "[PERSON_NAME]" at bounding box center [383, 454] width 78 height 84
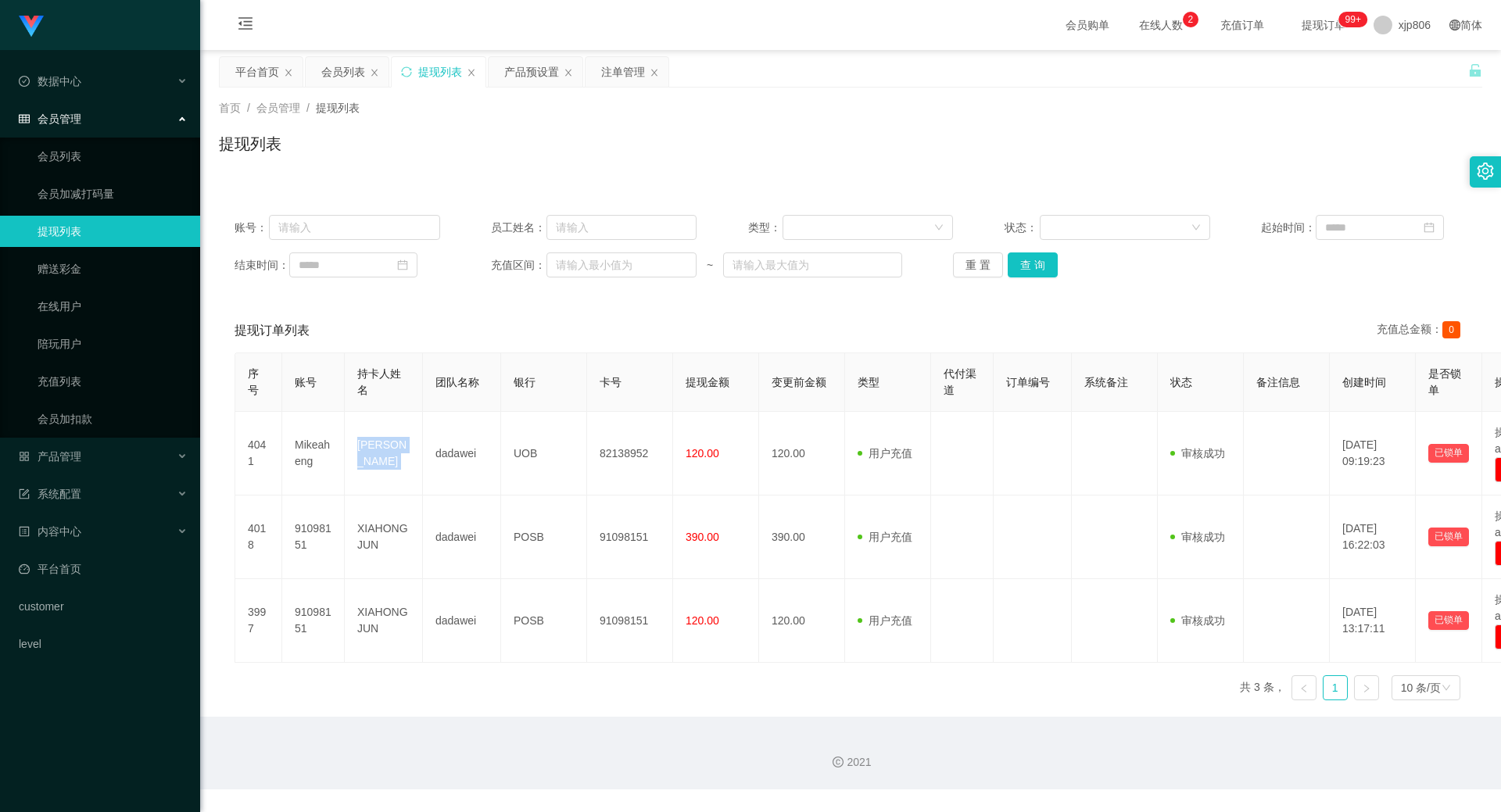
copy td "[PERSON_NAME]"
click at [773, 242] on div "账号： 员工姓名： 类型： 状态： 起始时间： 结束时间： 充值区间： ~ 重 置 查 询" at bounding box center [850, 246] width 1263 height 94
click at [773, 258] on button "查 询" at bounding box center [1032, 265] width 50 height 25
click at [773, 258] on div "重 置 查 询" at bounding box center [1056, 265] width 206 height 25
click at [773, 258] on button "查 询" at bounding box center [1032, 265] width 50 height 25
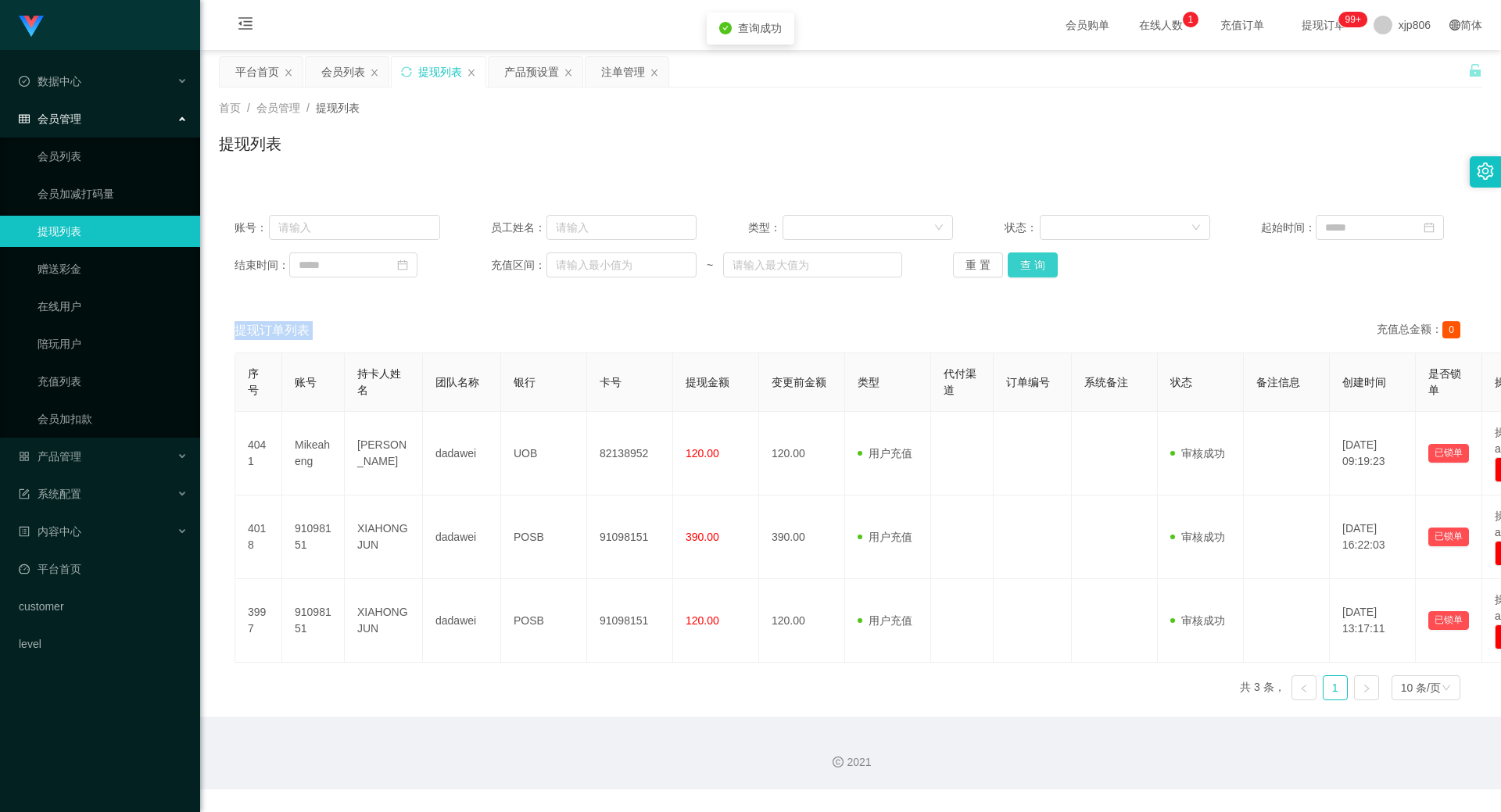
click at [773, 258] on div "重 置 查 询" at bounding box center [1056, 265] width 206 height 25
